Goal: Task Accomplishment & Management: Use online tool/utility

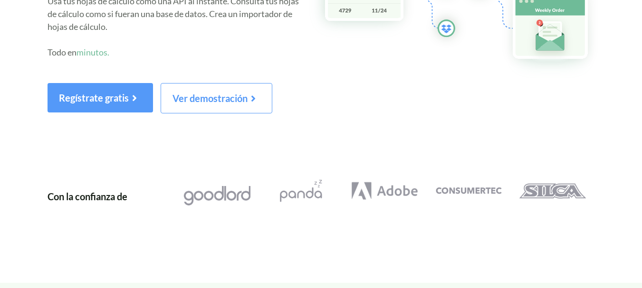
scroll to position [209, 0]
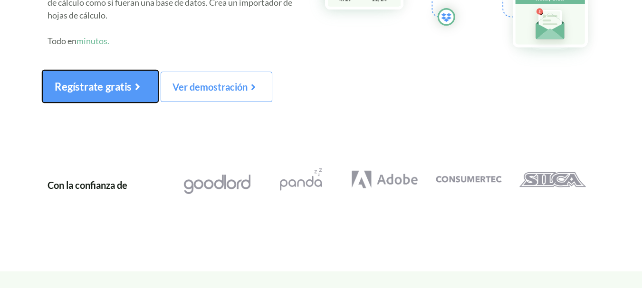
click at [101, 84] on font "Regístrate gratis" at bounding box center [93, 86] width 77 height 12
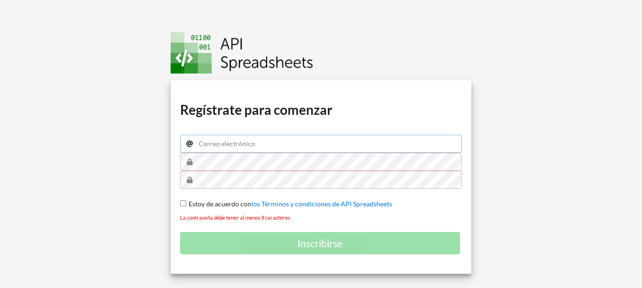
click at [229, 144] on input "email" at bounding box center [321, 144] width 282 height 18
type input "jorge.fernandez2303@gmail.com"
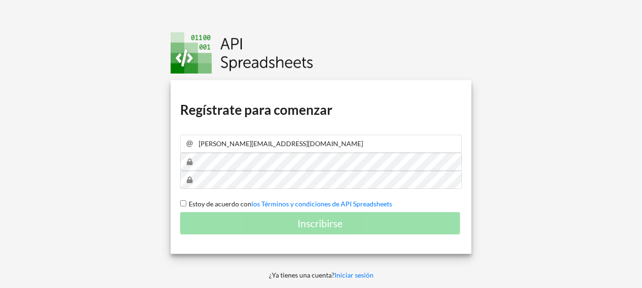
click at [183, 204] on input "Estoy de acuerdo con los Términos y condiciones de API Spreadsheets" at bounding box center [183, 204] width 6 height 6
checkbox input "true"
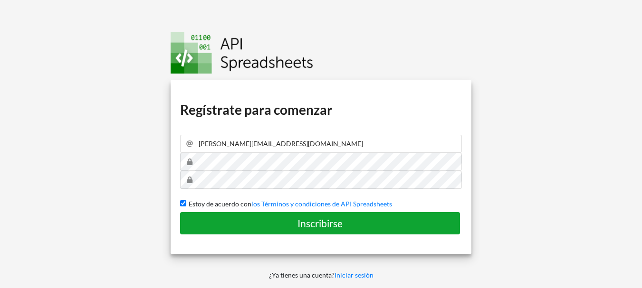
click at [319, 229] on font "Inscribirse" at bounding box center [320, 224] width 45 height 12
checkbox input "false"
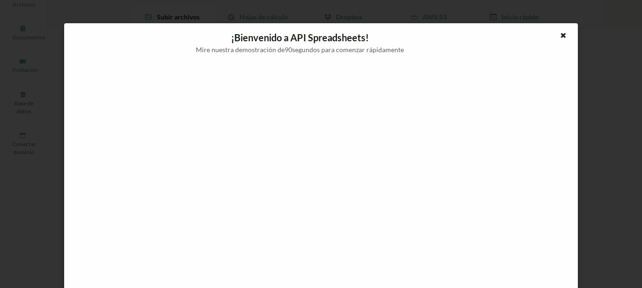
scroll to position [163, 0]
click at [604, 109] on div "¡Bienvenido a API Spreadsheets! Mire nuestra demostración de 90 segundos para c…" at bounding box center [321, 144] width 642 height 288
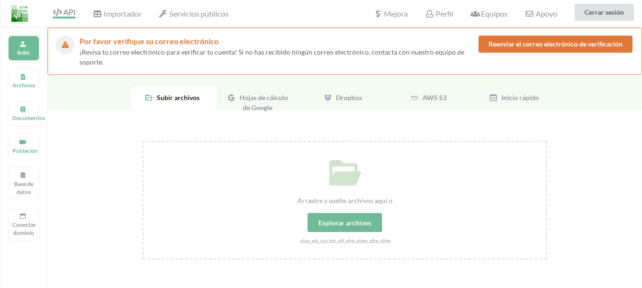
scroll to position [0, 0]
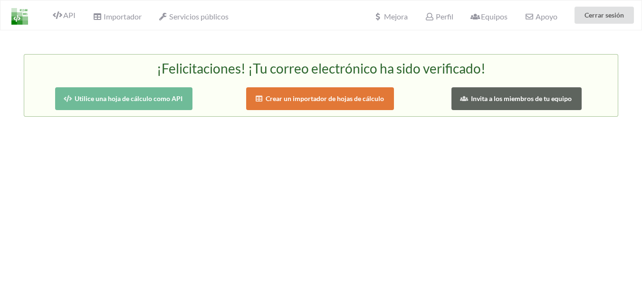
click at [325, 102] on font "Crear un importador de hojas de cálculo" at bounding box center [325, 99] width 118 height 8
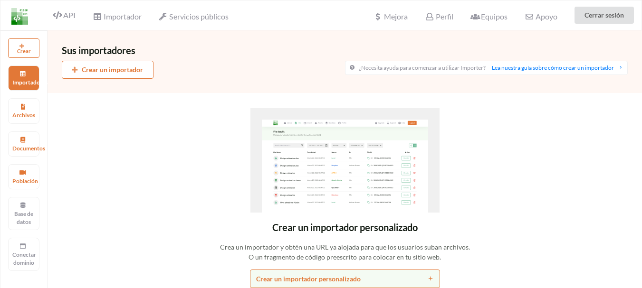
click at [128, 69] on font "Crear un importador" at bounding box center [112, 70] width 61 height 8
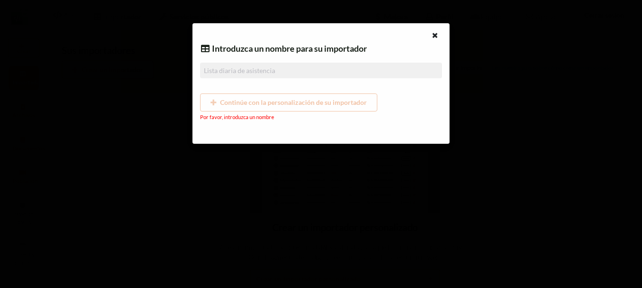
click at [246, 106] on div "Continúe con la personalización de su importador" at bounding box center [320, 103] width 241 height 18
click at [259, 74] on input at bounding box center [320, 71] width 241 height 16
paste input "Leads App Identidad Corporativa"
type input "Leads App Identidad Corporativa"
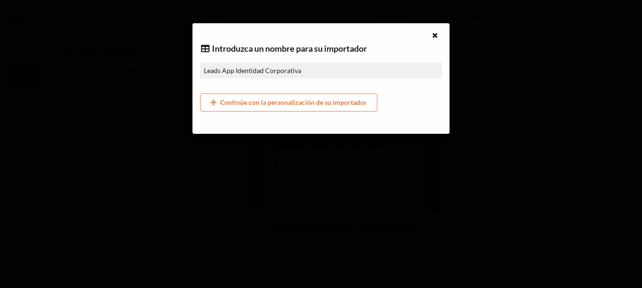
type input "Leads App Identidad Corporativa"
click at [331, 103] on font "Continúe con la personalización de su importador" at bounding box center [293, 102] width 147 height 8
